Goal: Task Accomplishment & Management: Use online tool/utility

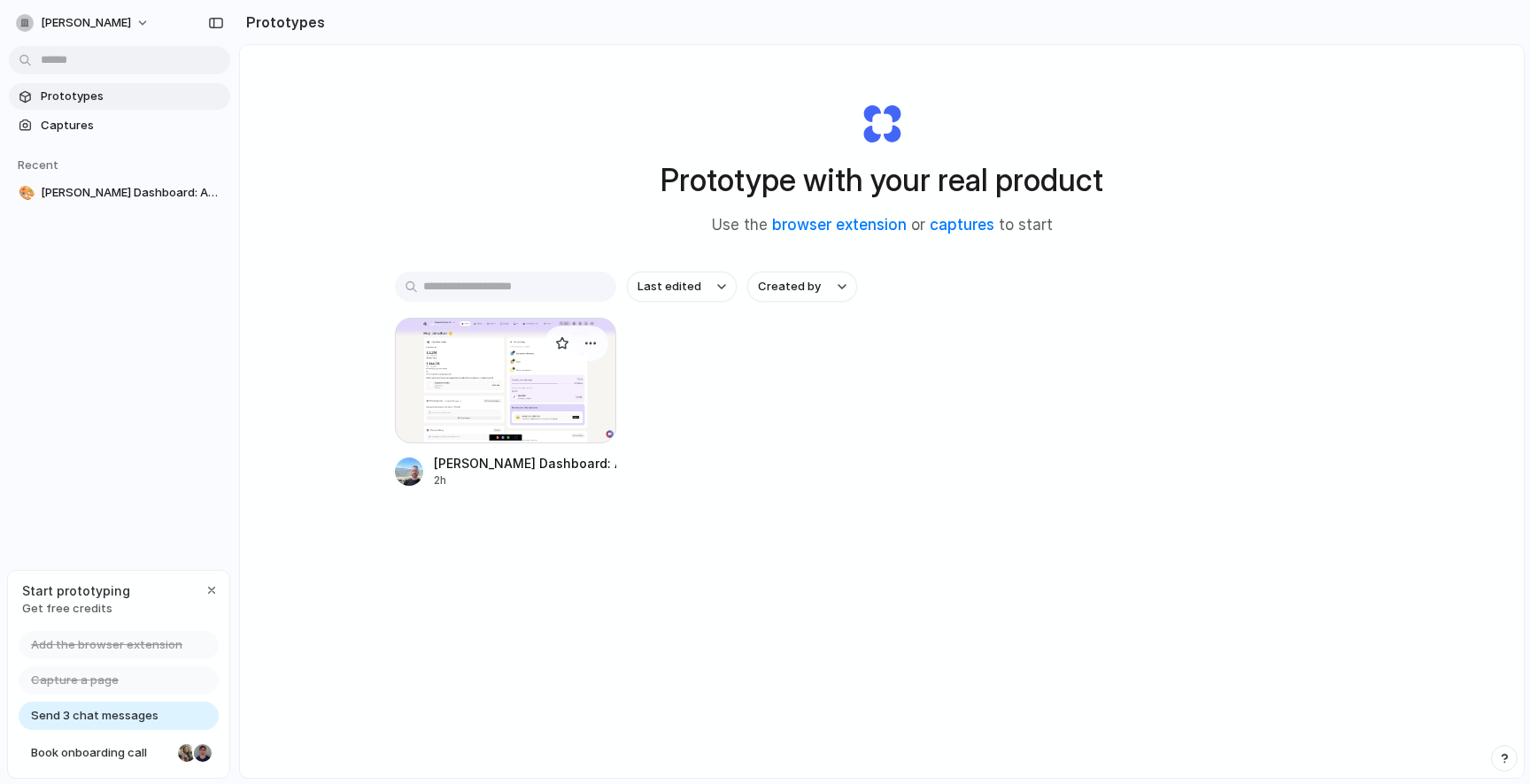
click at [502, 387] on div at bounding box center [505, 380] width 222 height 126
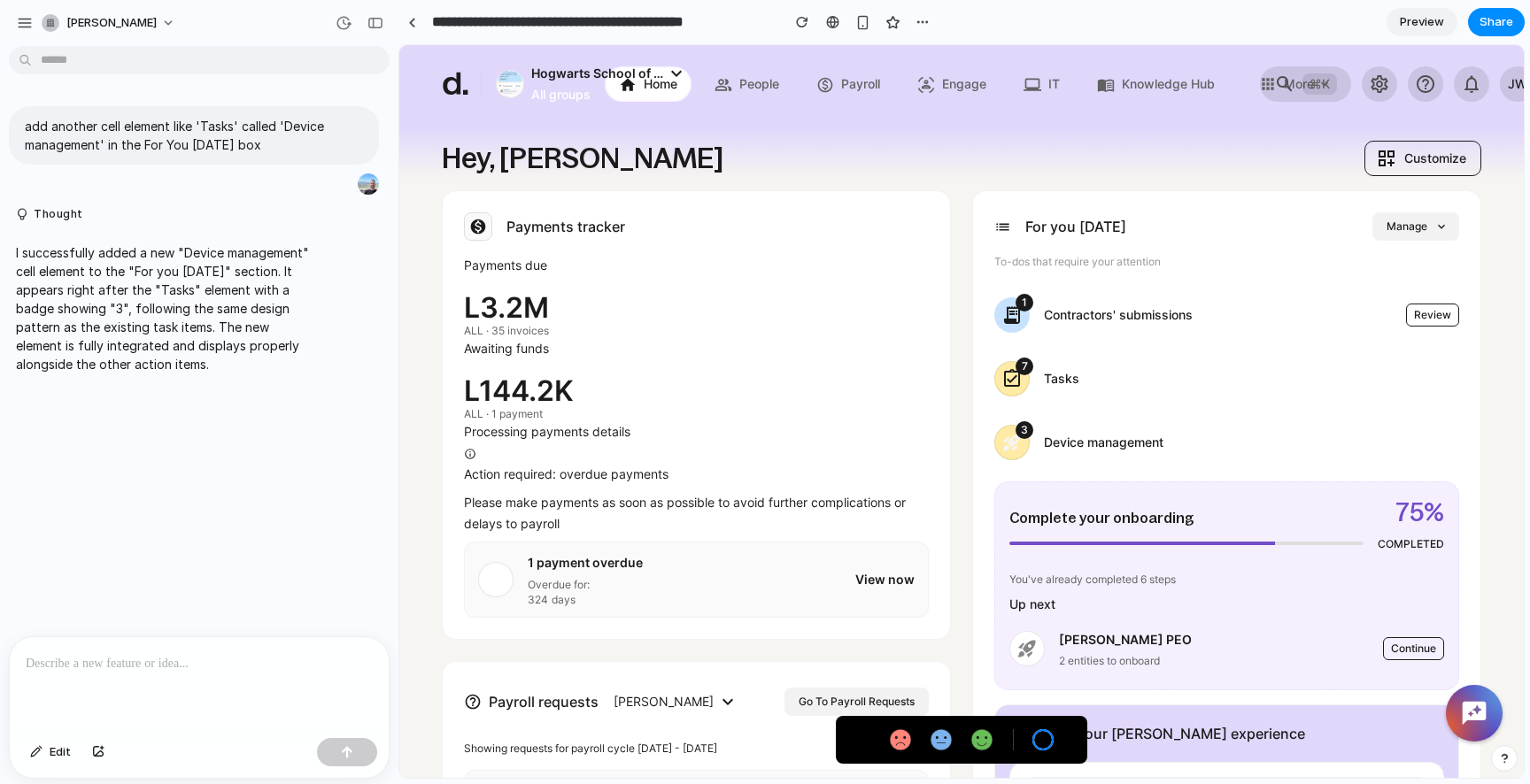
click at [227, 682] on div at bounding box center [199, 684] width 379 height 94
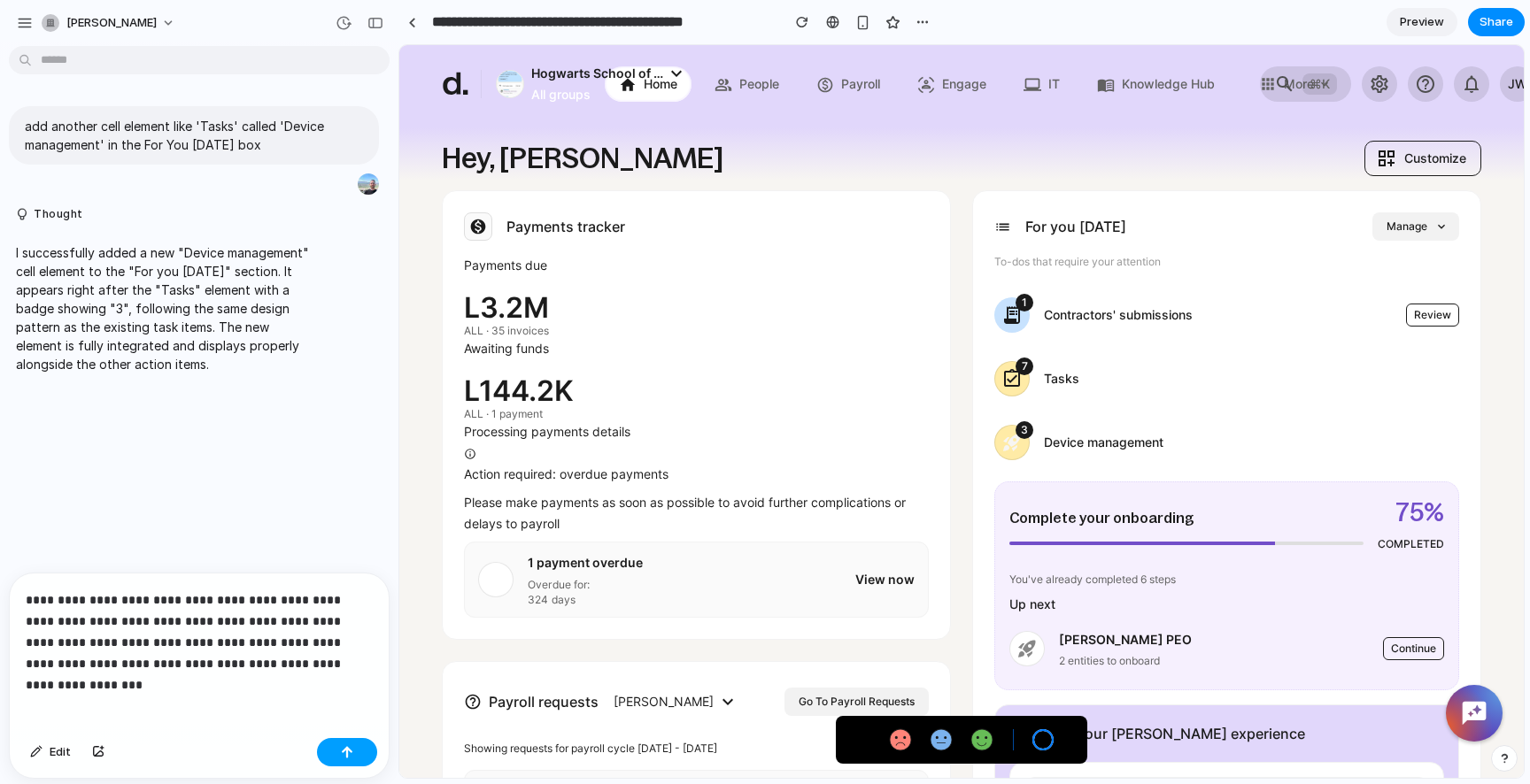
click at [362, 748] on button "button" at bounding box center [346, 752] width 60 height 29
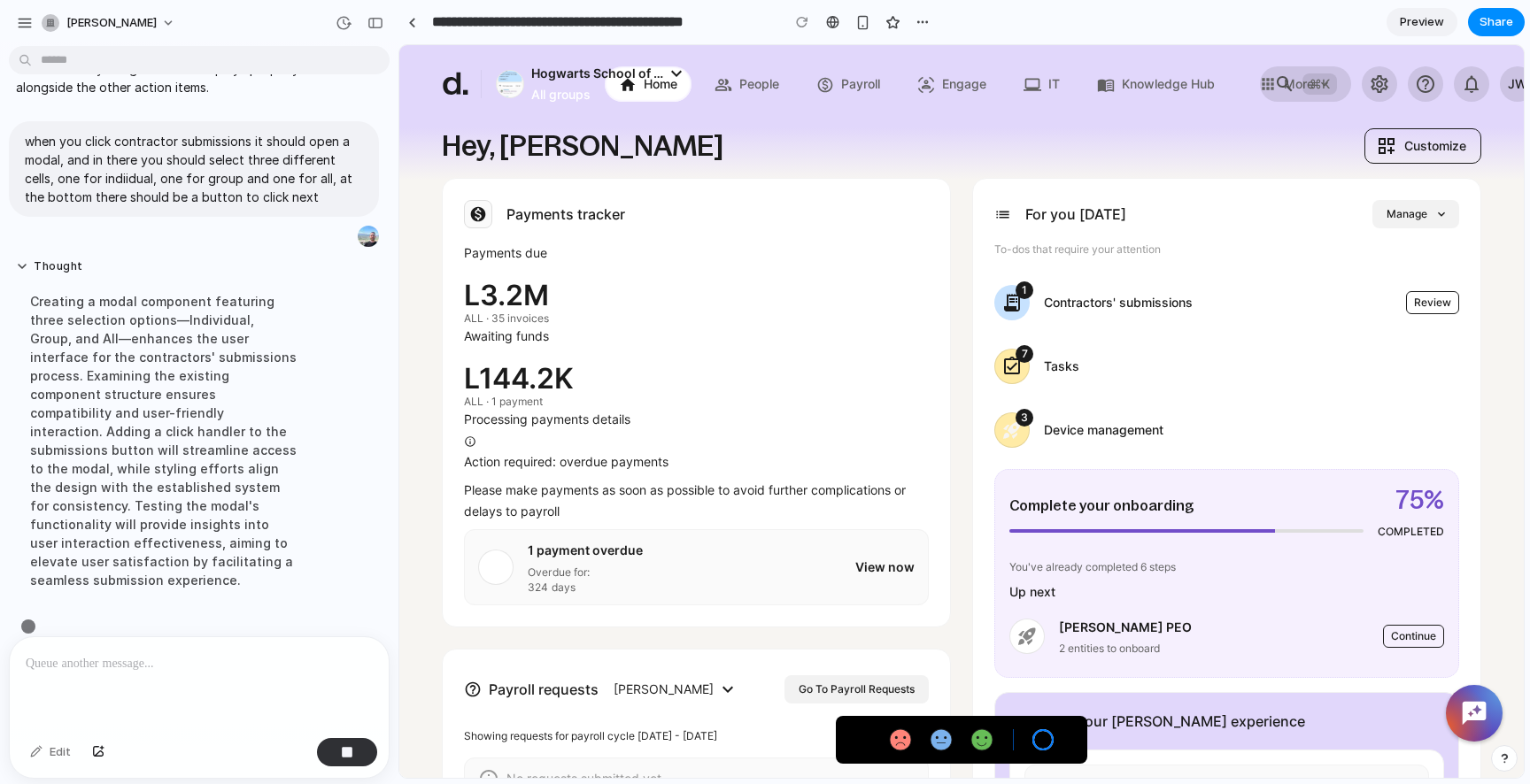
scroll to position [280, 0]
click at [1423, 153] on span "Customize" at bounding box center [1435, 145] width 62 height 21
click at [1423, 217] on span "Manage" at bounding box center [1406, 214] width 41 height 14
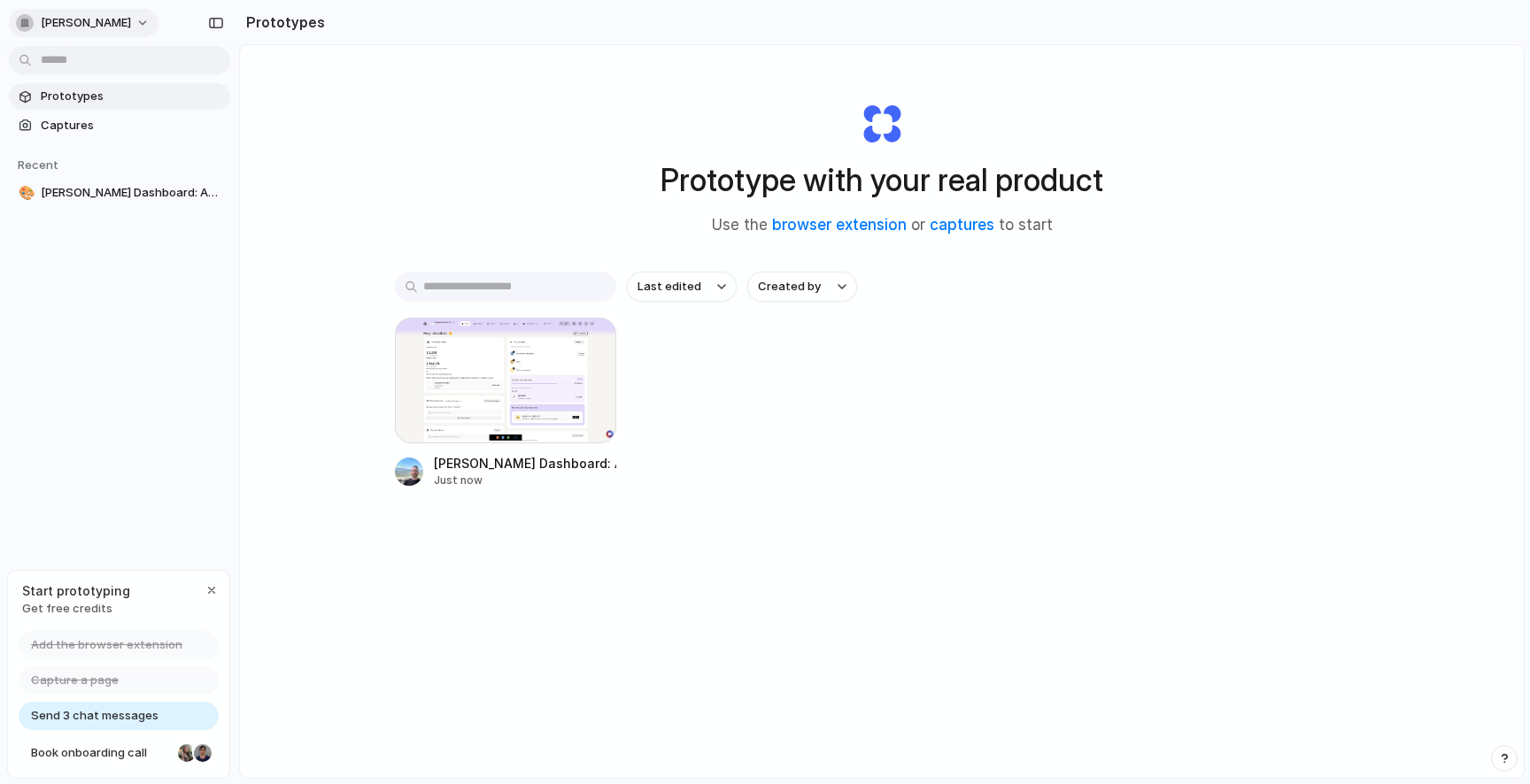
click at [131, 18] on span "[PERSON_NAME]" at bounding box center [85, 23] width 90 height 18
click at [1182, 394] on div "Settings Invite members Change theme Sign out" at bounding box center [765, 392] width 1530 height 784
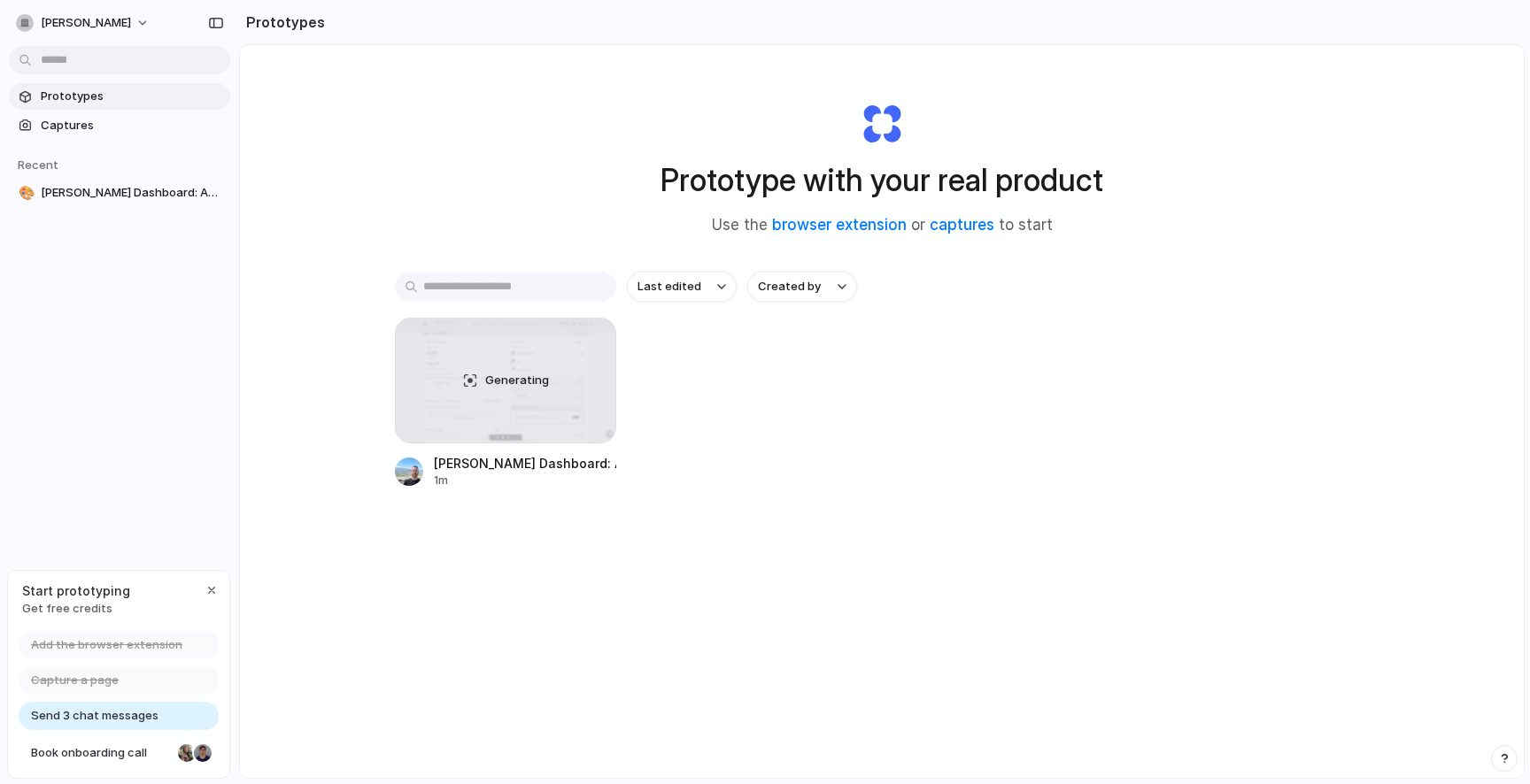
scroll to position [95, 0]
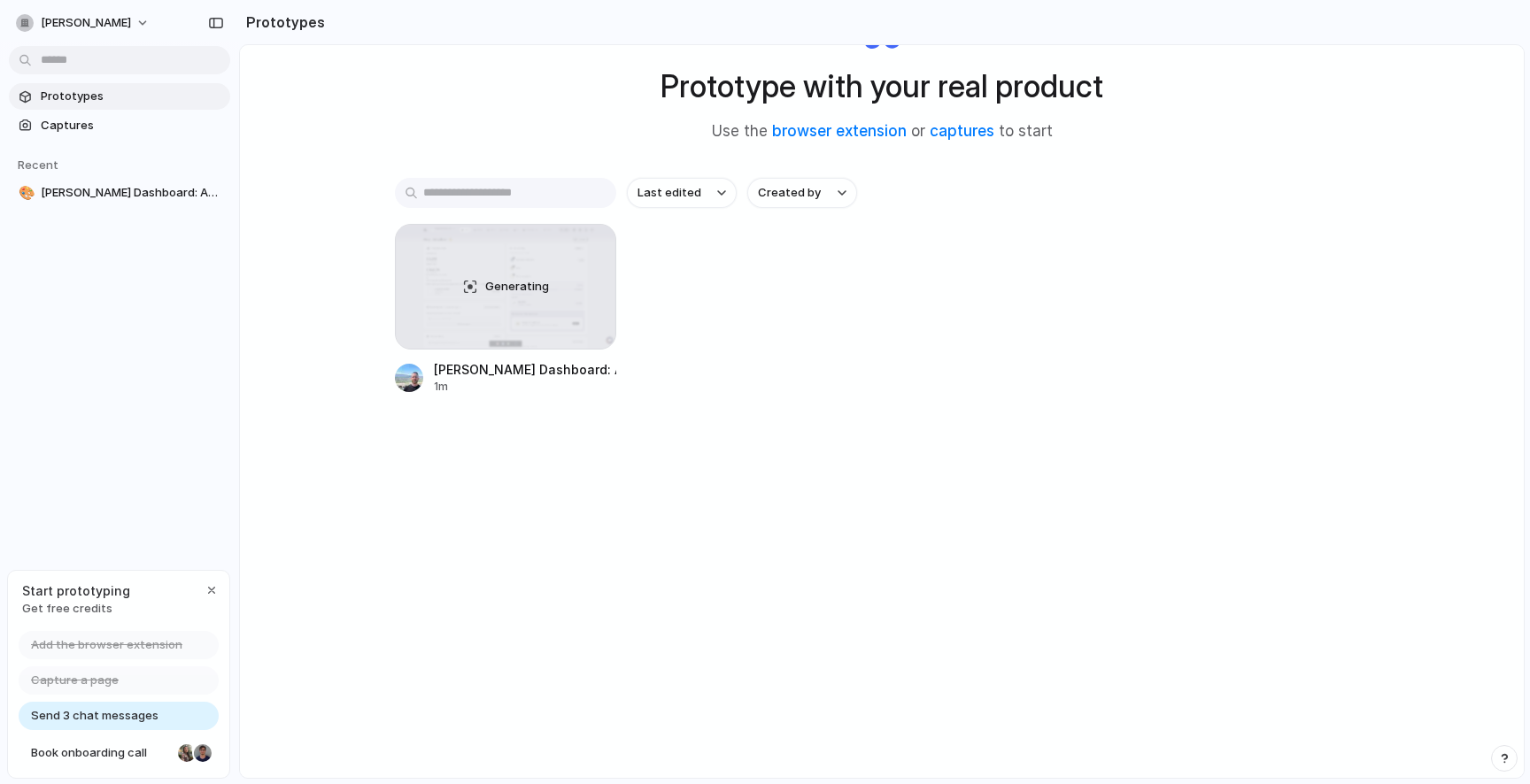
click at [202, 573] on div "Start prototyping Get free credits" at bounding box center [119, 599] width 222 height 57
click at [216, 587] on div "button" at bounding box center [212, 590] width 14 height 14
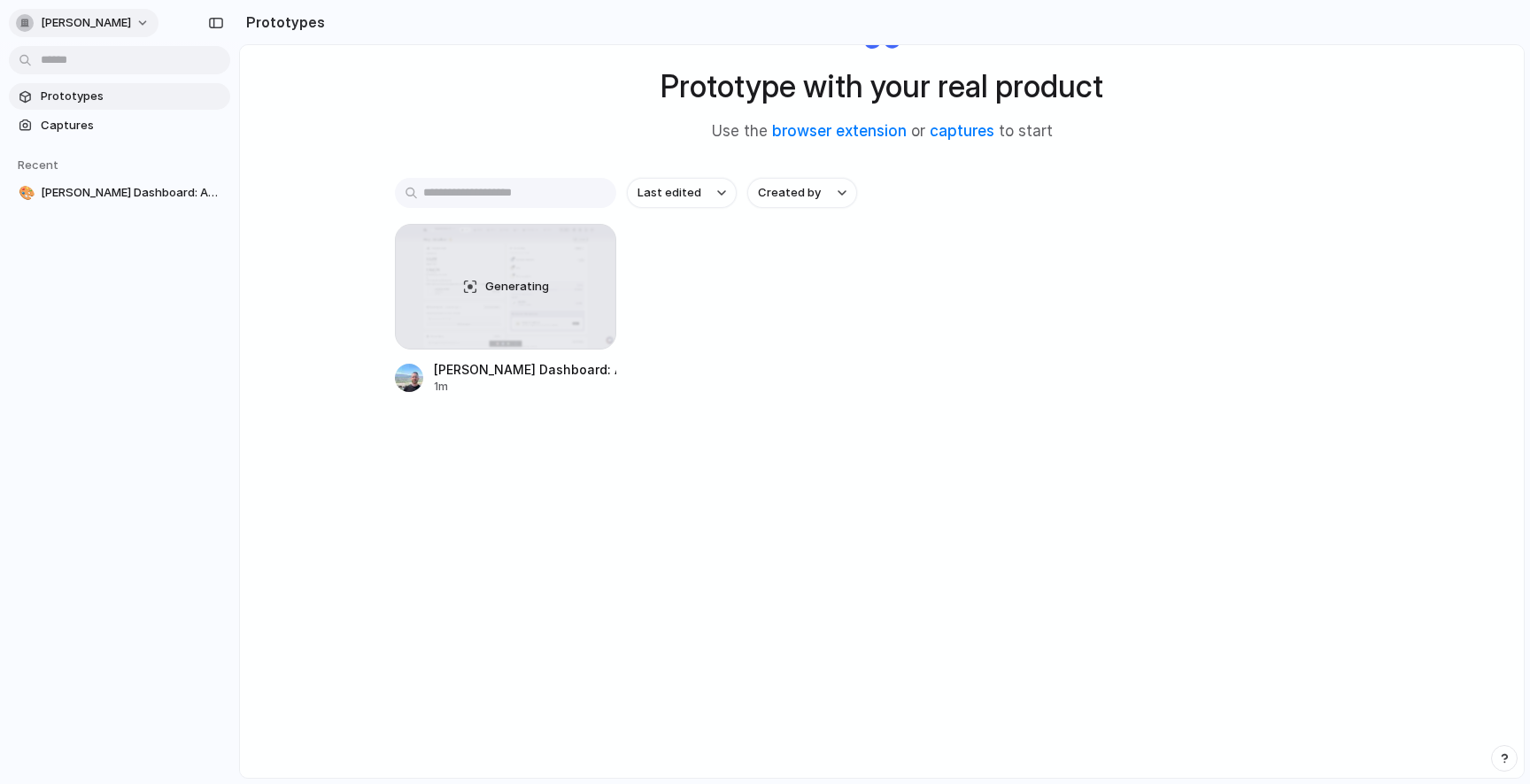
click at [81, 23] on span "[PERSON_NAME]" at bounding box center [85, 23] width 90 height 18
click at [290, 16] on div "Settings Invite members Change theme Sign out" at bounding box center [765, 392] width 1530 height 784
click at [276, 26] on h2 "Prototypes" at bounding box center [282, 22] width 86 height 21
click at [227, 26] on button "button" at bounding box center [216, 23] width 29 height 29
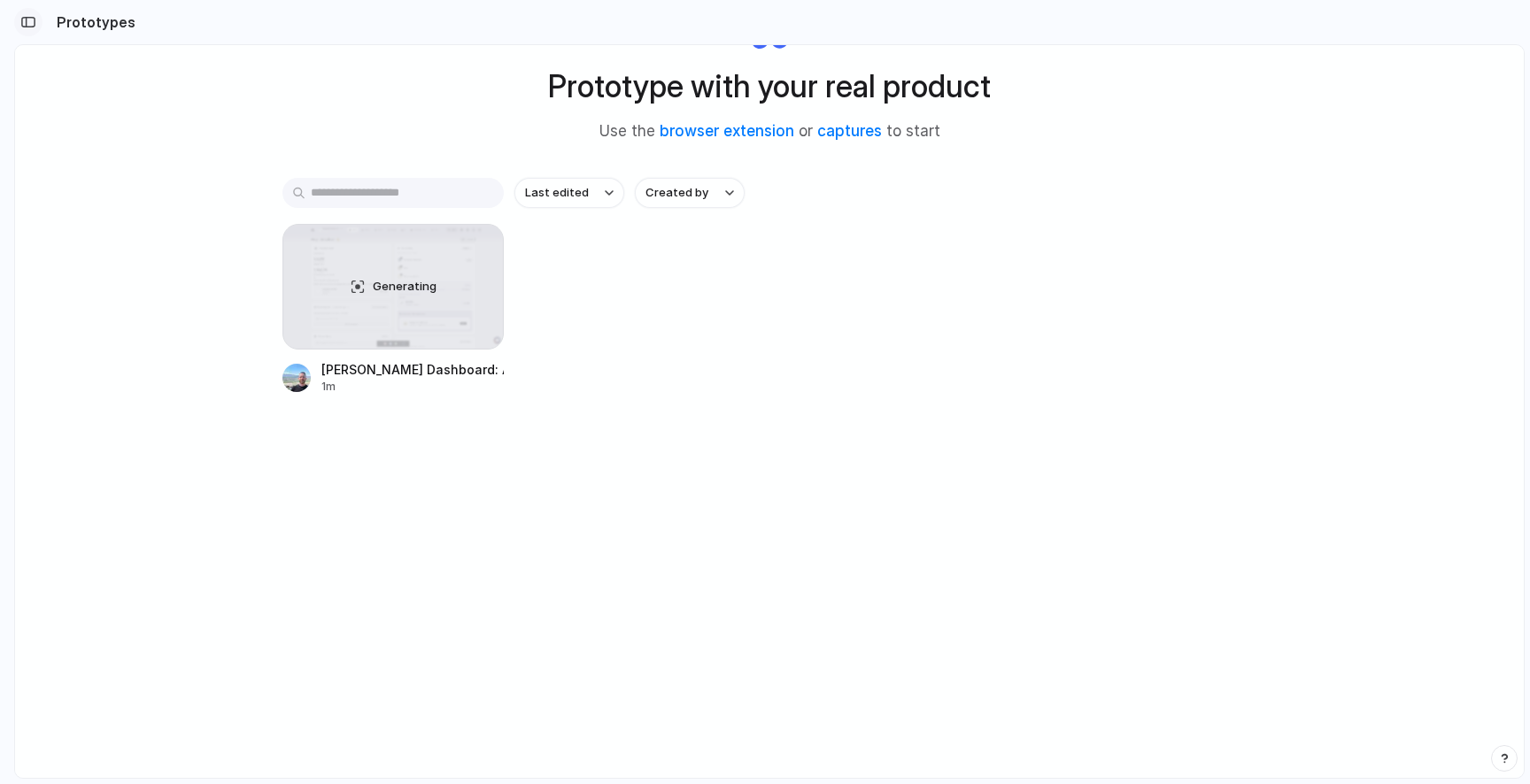
click at [30, 21] on div "button" at bounding box center [29, 22] width 16 height 13
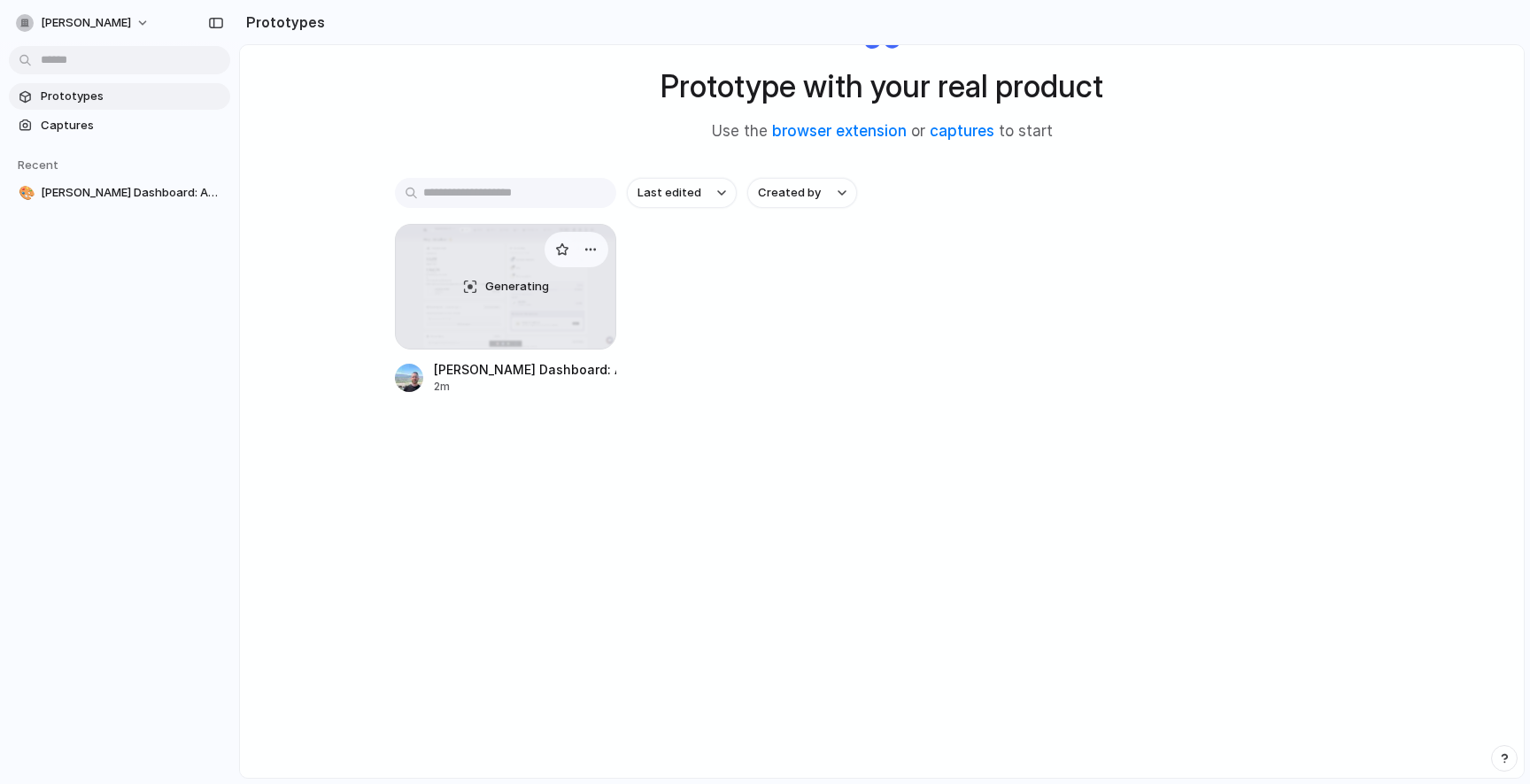
click at [540, 277] on div "Generating" at bounding box center [505, 286] width 220 height 124
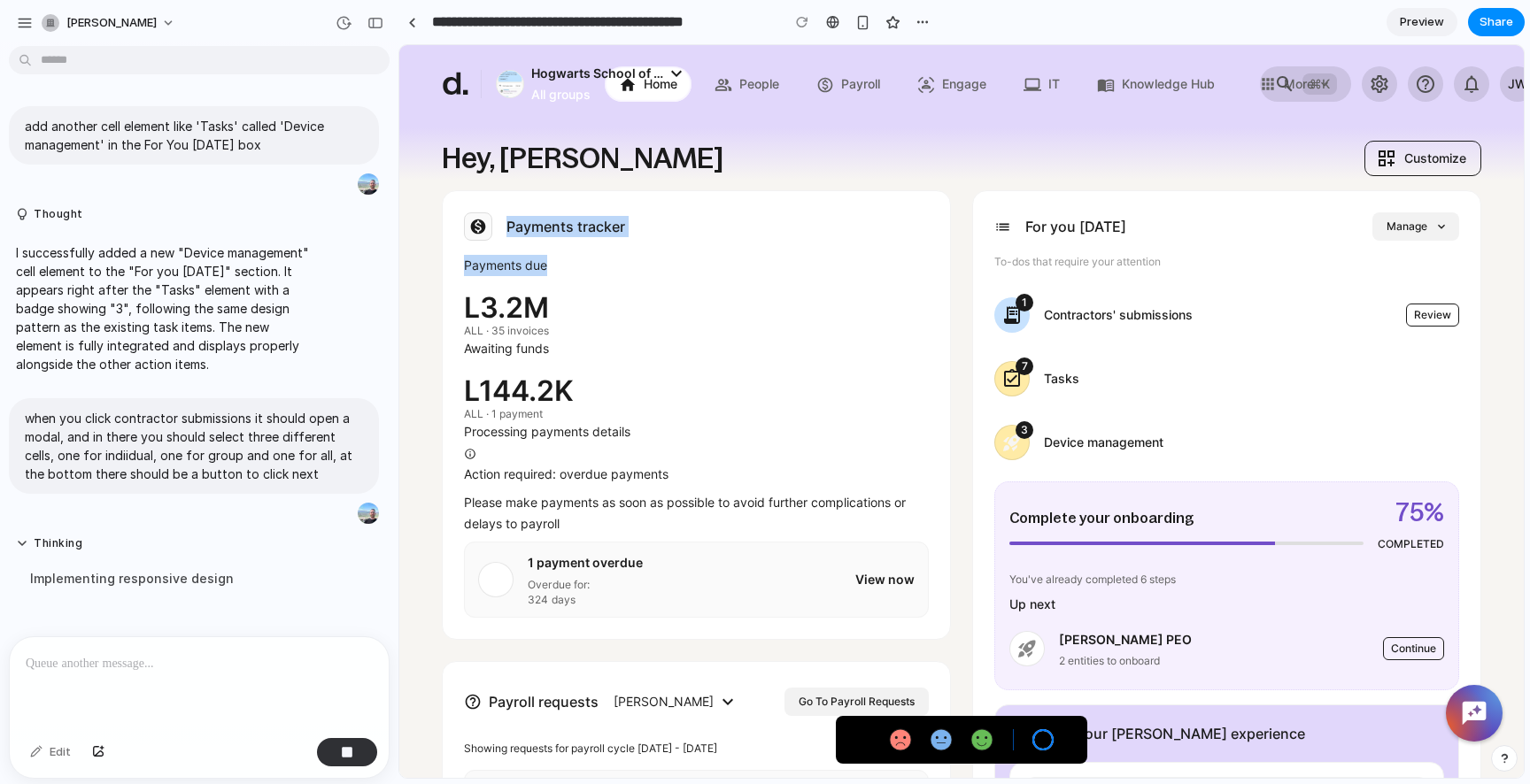
drag, startPoint x: 480, startPoint y: 218, endPoint x: 779, endPoint y: 288, distance: 307.1
click at [779, 288] on div "Payments tracker Payments due L 3.2M ALL · 35 invoices Awaiting funds L 144.2K …" at bounding box center [696, 414] width 509 height 450
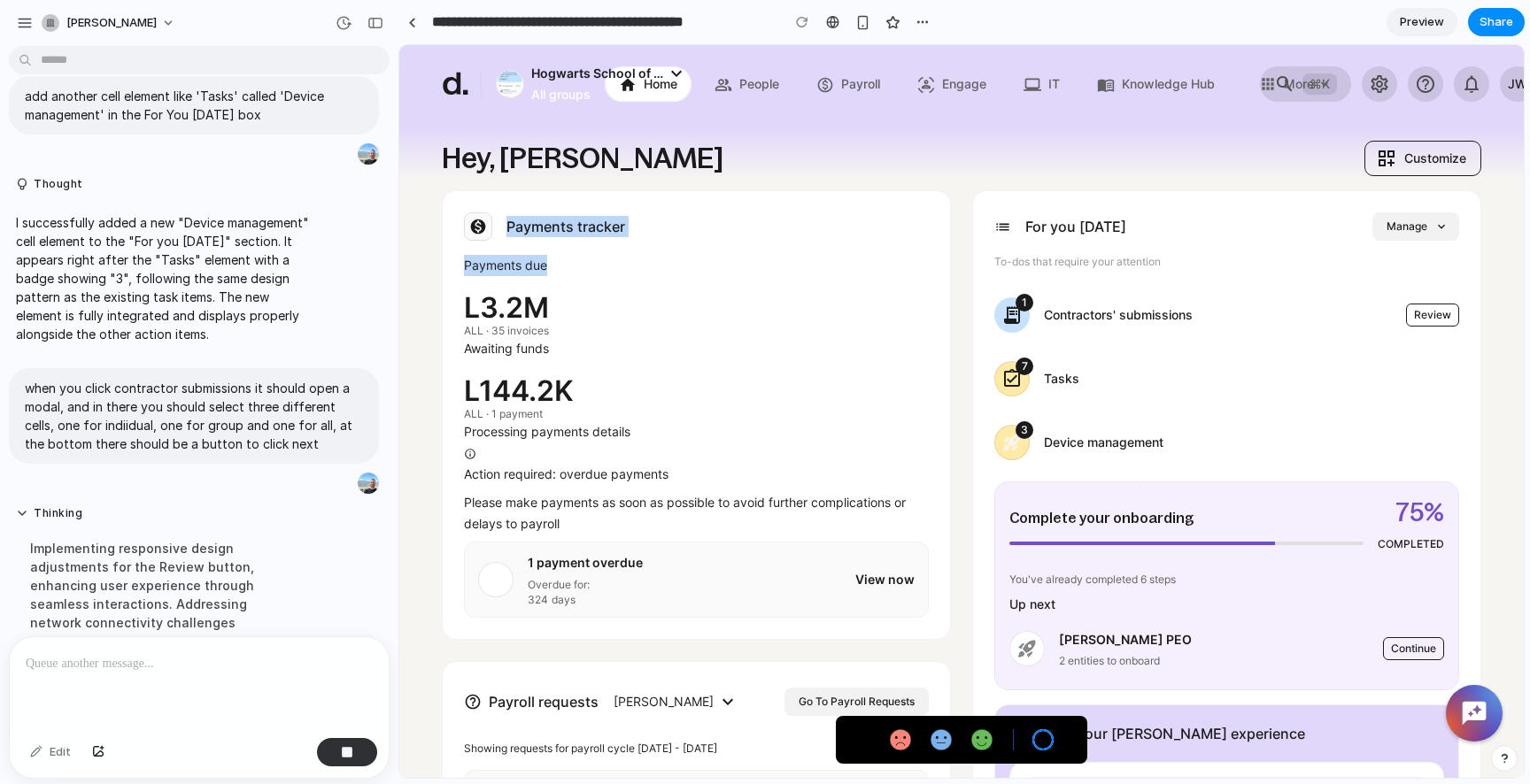
click at [779, 288] on div "Payments due" at bounding box center [696, 276] width 465 height 43
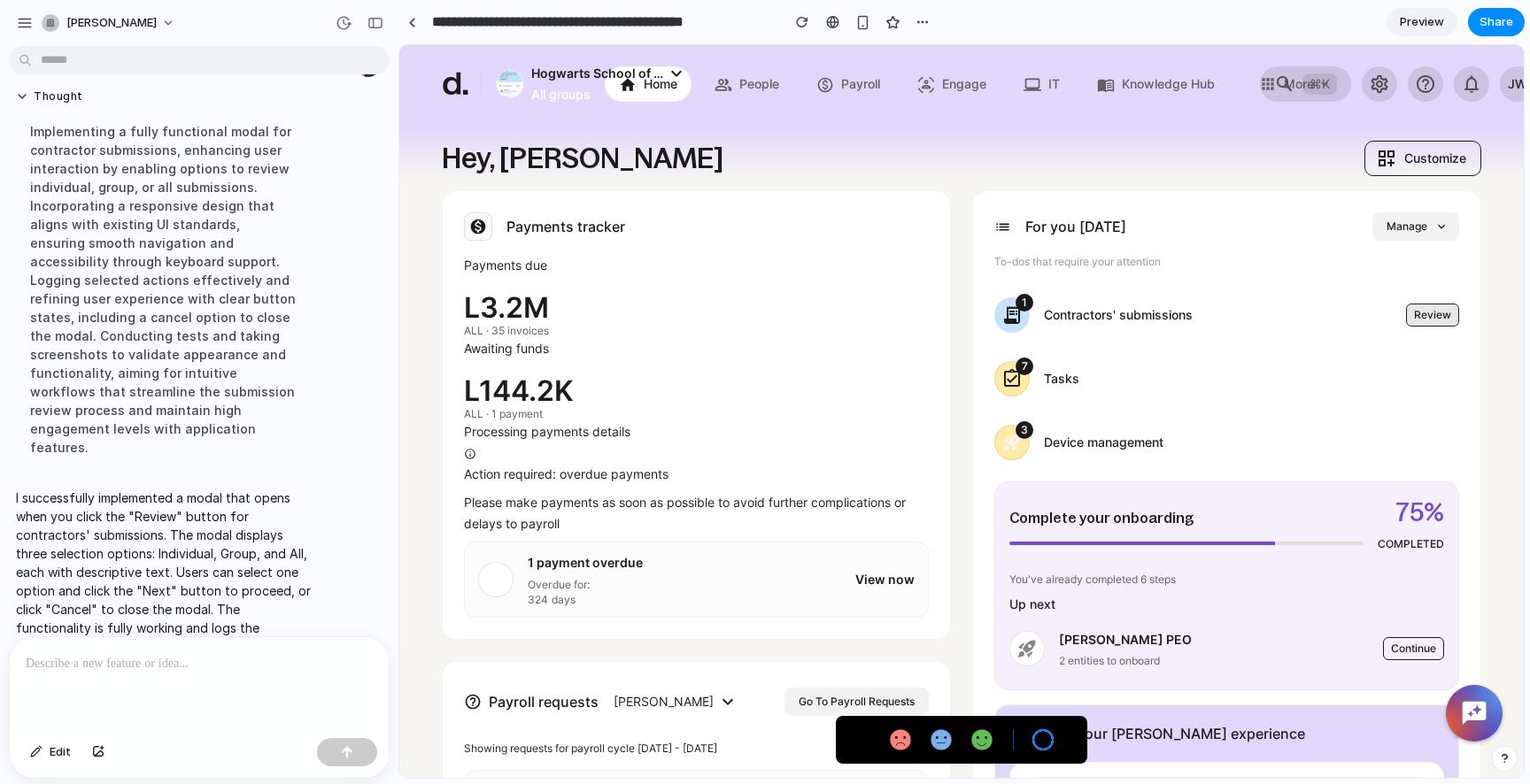
click at [1428, 314] on span "Review" at bounding box center [1433, 314] width 38 height 21
click at [1414, 315] on span "Review" at bounding box center [1433, 314] width 38 height 21
